Goal: Find specific page/section: Find specific page/section

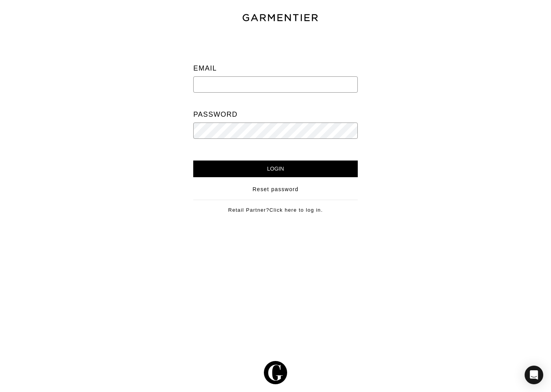
type input "[EMAIL_ADDRESS][DOMAIN_NAME]"
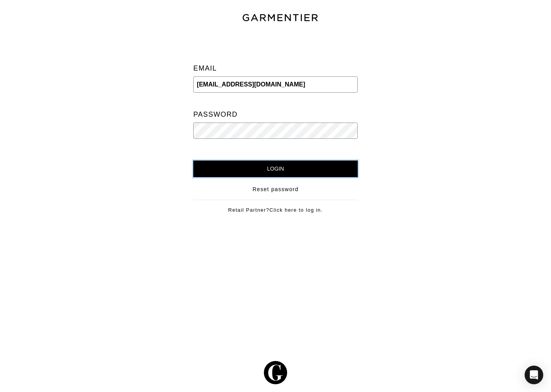
click at [248, 166] on input "Login" at bounding box center [275, 169] width 164 height 17
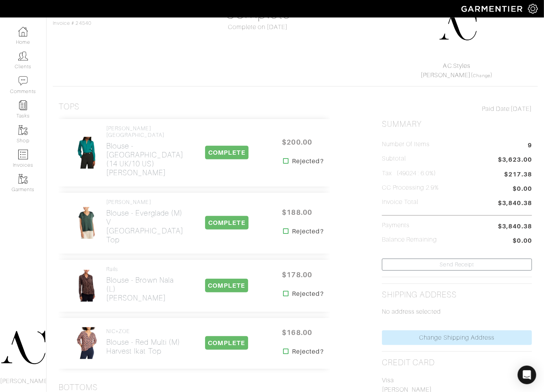
scroll to position [86, 0]
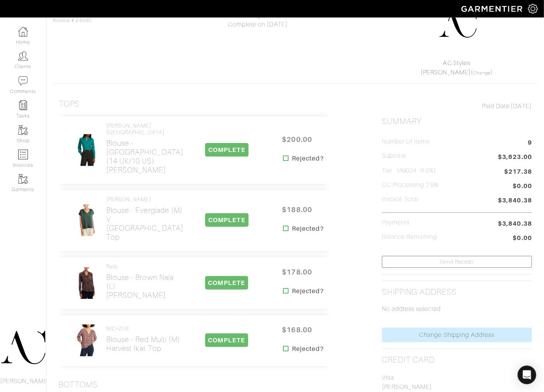
drag, startPoint x: 174, startPoint y: 163, endPoint x: 103, endPoint y: 163, distance: 70.6
click at [103, 163] on div "HOBBS LONDON Blouse - Deep Lake (14 UK/10 US) Jade Blouse COMPLETE $200.00 Reje…" at bounding box center [194, 149] width 271 height 67
copy h2 "Jade Blouse"
drag, startPoint x: 174, startPoint y: 216, endPoint x: 106, endPoint y: 212, distance: 67.6
click at [106, 212] on div "Eileen Fisher Blouse - Everglade (M) V Neck Square Top" at bounding box center [127, 220] width 124 height 48
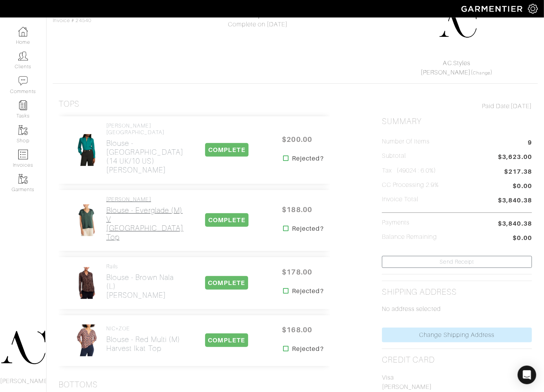
copy h2 "V Neck Square Top"
drag, startPoint x: 169, startPoint y: 277, endPoint x: 106, endPoint y: 274, distance: 63.7
click at [106, 274] on div "Rails Blouse - Brown Nala (L) Josephine Shirt COMPLETE $178.00 Rejected?" at bounding box center [194, 283] width 271 height 52
copy h2 "Josephine Shirt"
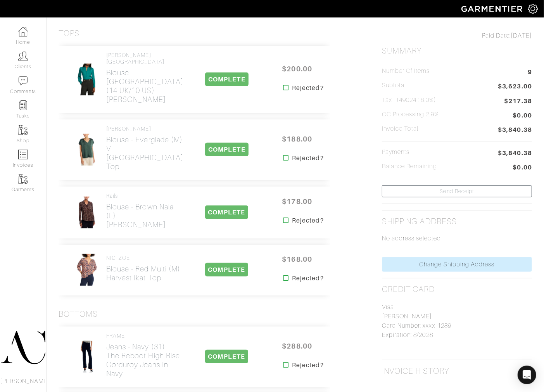
scroll to position [172, 0]
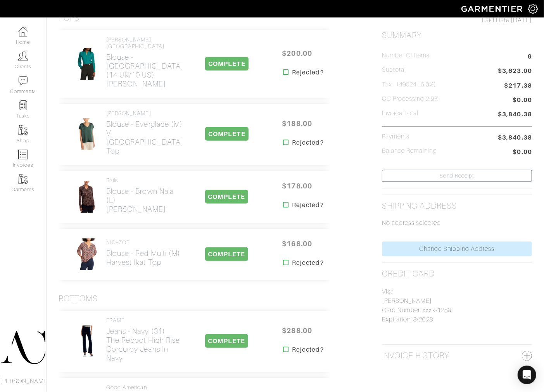
drag, startPoint x: 172, startPoint y: 249, endPoint x: 105, endPoint y: 243, distance: 67.0
click at [105, 243] on div "NIC+ZOE Blouse - Red Multi (M) Harvest Ikat Top COMPLETE $168.00 Rejected?" at bounding box center [194, 254] width 271 height 51
copy h2 "Harvest Ikat Top"
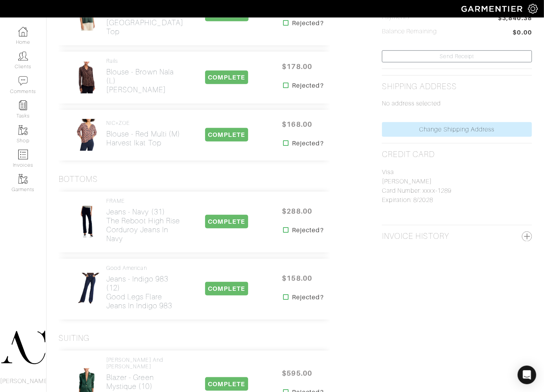
scroll to position [301, 0]
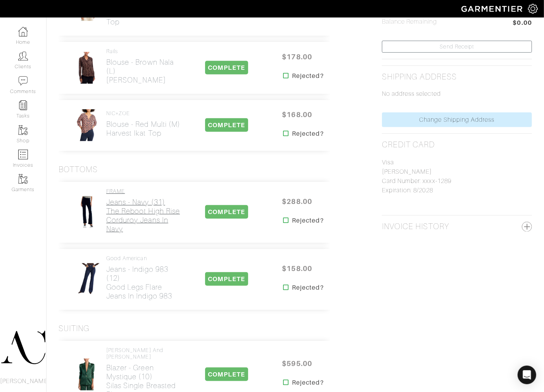
drag, startPoint x: 136, startPoint y: 209, endPoint x: 107, endPoint y: 187, distance: 36.8
click at [107, 188] on div "FRAME Jeans - Navy (31) The Reboot High Rise Corduroy Jeans in Navy" at bounding box center [144, 212] width 76 height 48
copy h2 "The Reboot High Rise Corduroy Jeans in Navy"
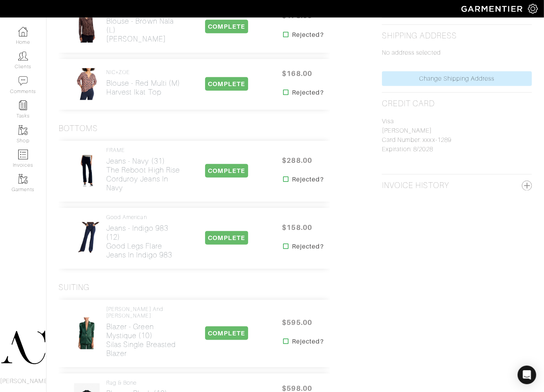
scroll to position [344, 0]
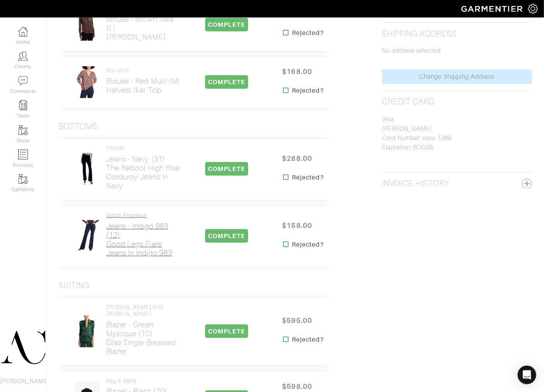
drag, startPoint x: 177, startPoint y: 233, endPoint x: 106, endPoint y: 218, distance: 72.2
click at [106, 218] on div "Good American Jeans - Indigo 983 (12) Good Legs Flare Jeans in Indigo 983 COMPL…" at bounding box center [194, 236] width 271 height 61
copy h2 "Good Legs Flare Jeans in Indigo 983"
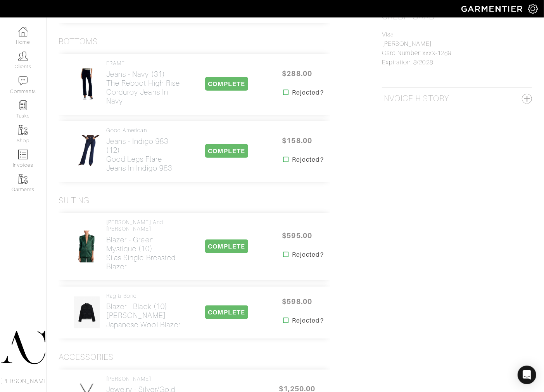
scroll to position [431, 0]
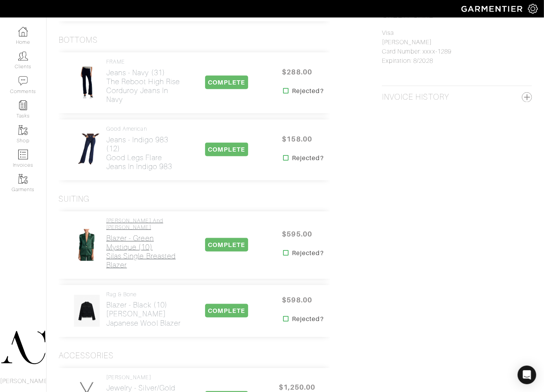
drag, startPoint x: 141, startPoint y: 241, endPoint x: 107, endPoint y: 228, distance: 36.6
click at [107, 228] on div "Alice and Olivia Blazer - Green Mystique (10) Silas Single Breasted Blazer COMP…" at bounding box center [194, 244] width 271 height 67
copy h2 "Silas Single Breasted Blazer"
drag, startPoint x: 160, startPoint y: 297, endPoint x: 108, endPoint y: 282, distance: 54.6
click at [108, 291] on div "rag & bone Blazer - Black (10) Mercer Japanese Wool Blazer" at bounding box center [144, 311] width 76 height 40
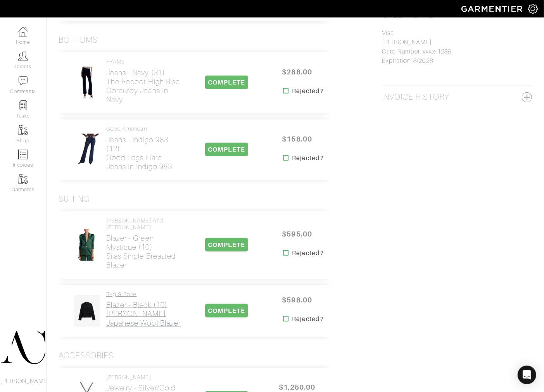
copy h2 "Mercer Japanese Wool Blazer"
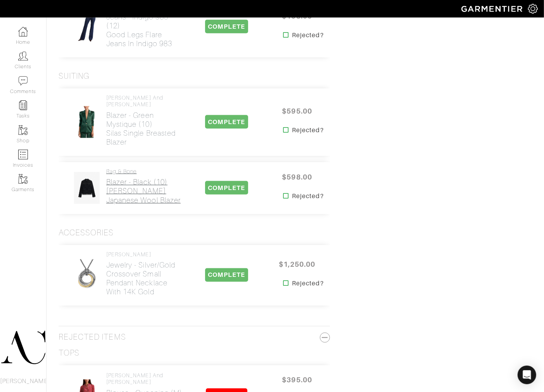
scroll to position [560, 0]
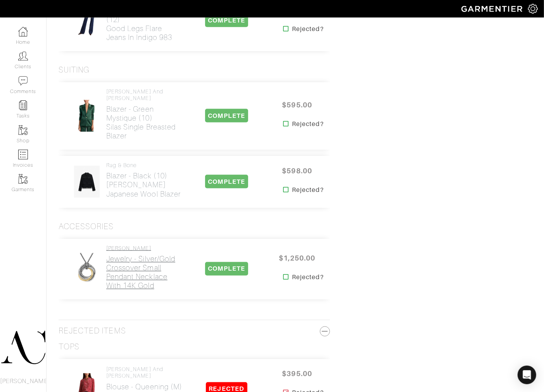
drag, startPoint x: 167, startPoint y: 259, endPoint x: 107, endPoint y: 237, distance: 63.9
click at [107, 245] on div "David Yurman Jewelry - Silver/Gold Crossover Small Pendant Necklace with 14K Go…" at bounding box center [144, 269] width 76 height 48
copy h2 "Crossover Small Pendant Necklace with 14K Gold"
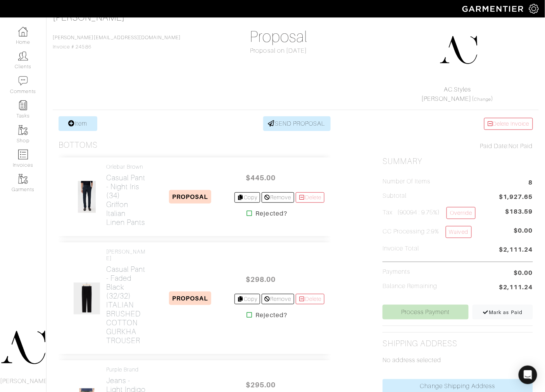
scroll to position [86, 0]
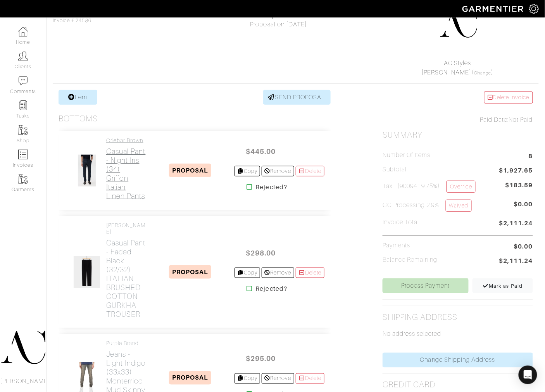
click at [136, 200] on h2 "Casual Pant - Night Iris (34) Griffon Italian Linen Pants" at bounding box center [126, 174] width 40 height 54
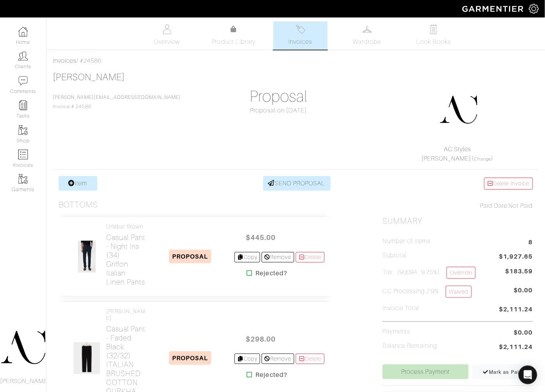
scroll to position [86, 0]
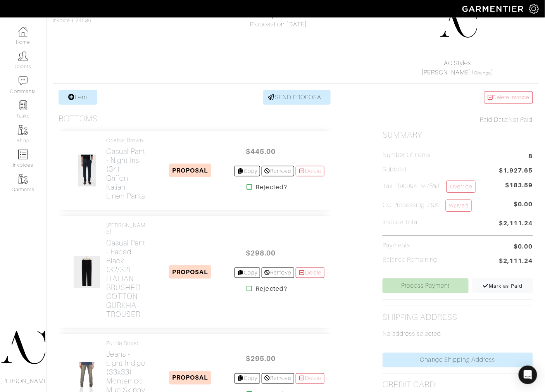
drag, startPoint x: 155, startPoint y: 226, endPoint x: 105, endPoint y: 194, distance: 59.6
click at [105, 194] on div "Orlebar Brown Casual Pant - Night Iris (34) Griffon Italian Linen Pants PROPOSA…" at bounding box center [195, 170] width 272 height 79
copy h2 "Griffon Italian Linen Pants"
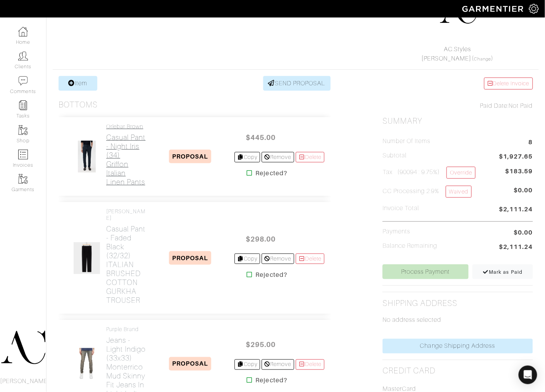
scroll to position [129, 0]
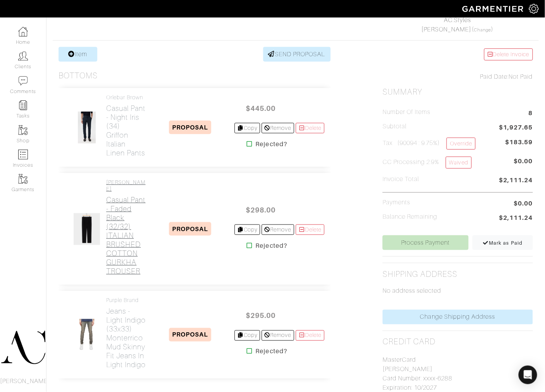
drag, startPoint x: 158, startPoint y: 301, endPoint x: 106, endPoint y: 265, distance: 63.5
click at [106, 265] on div "[PERSON_NAME] Casual Pant - Faded Black (32/32) ITALIAN BRUSHED COTTON GURKHA T…" at bounding box center [195, 229] width 272 height 112
copy h2 "ITALIAN BRUSHED COTTON GURKHA TROUSER"
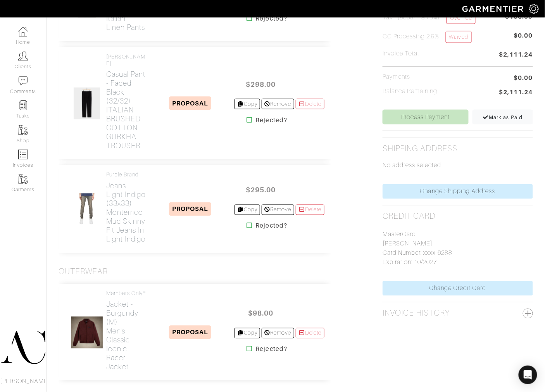
scroll to position [258, 0]
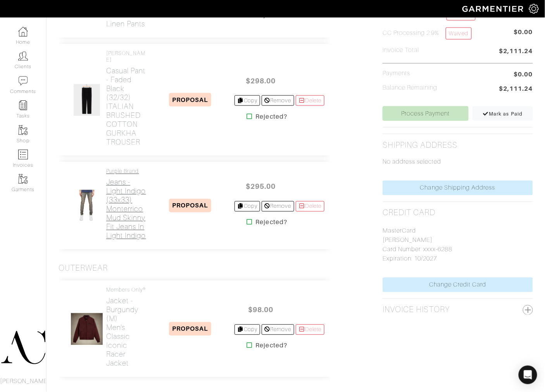
drag, startPoint x: 138, startPoint y: 294, endPoint x: 108, endPoint y: 249, distance: 54.3
click at [108, 244] on div "Purple Brand Jeans - Light Indigo (33x33) Monterrico Mud Skinny Fit Jeans in Li…" at bounding box center [126, 205] width 40 height 75
copy h2 "Monterrico Mud Skinny Fit Jeans in Light Indigo"
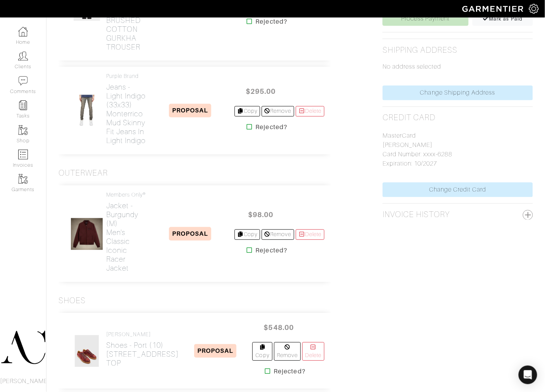
scroll to position [388, 0]
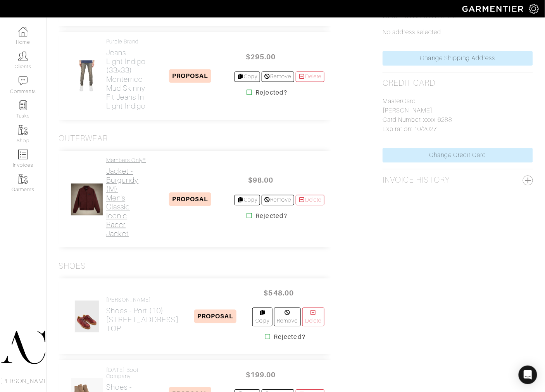
drag, startPoint x: 149, startPoint y: 300, endPoint x: 107, endPoint y: 275, distance: 49.4
click at [107, 248] on div "Members Only® Jacket - Burgundy (M) Men's Classic Iconic Racer Jacket PROPOSAL …" at bounding box center [195, 199] width 272 height 97
copy h2 "Iconic Racer Jacket"
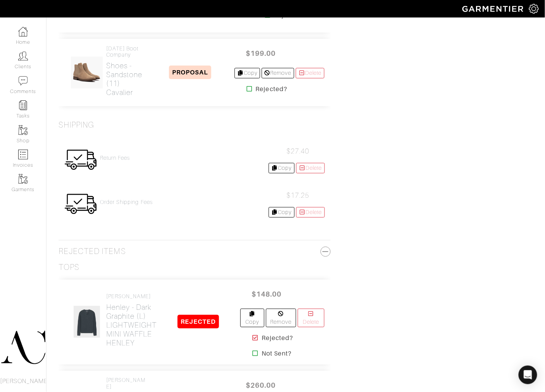
scroll to position [603, 0]
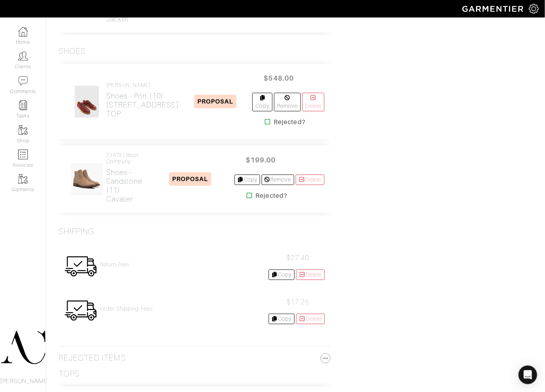
drag, startPoint x: 152, startPoint y: 182, endPoint x: 105, endPoint y: 162, distance: 50.4
click at [105, 139] on div "[PERSON_NAME] Shoes - Port (10) [STREET_ADDRESS] PROPOSAL $548.00 Copy Remove […" at bounding box center [195, 102] width 272 height 76
copy h2 "[STREET_ADDRESS] TOP"
drag, startPoint x: 154, startPoint y: 264, endPoint x: 107, endPoint y: 261, distance: 47.4
click at [107, 213] on div "[DATE] Boot Company Shoes - Sandstone (11) Cavalier PROPOSAL $199.00 Copy Remov…" at bounding box center [195, 178] width 272 height 67
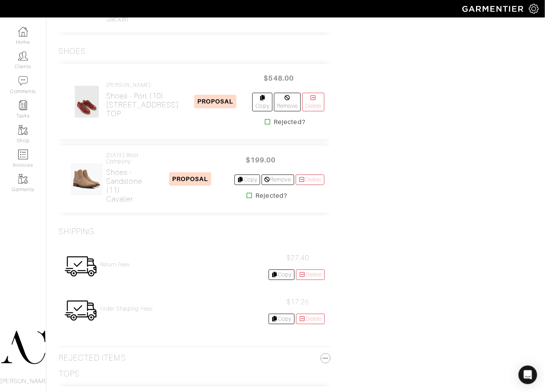
copy h2 "Cavalier"
